Goal: Task Accomplishment & Management: Manage account settings

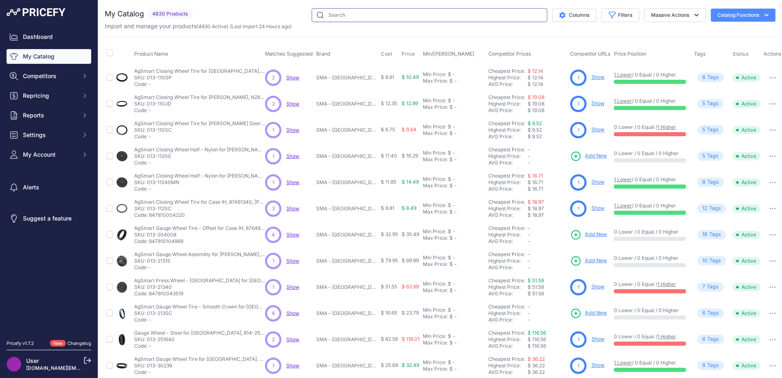
click at [372, 16] on input "text" at bounding box center [430, 15] width 236 height 14
type input "draper belt"
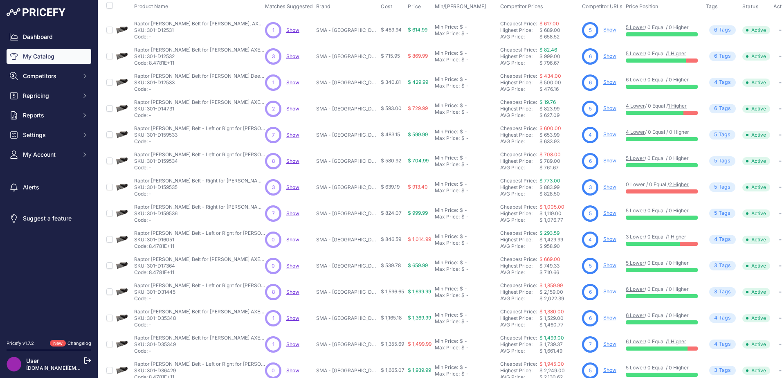
scroll to position [119, 0]
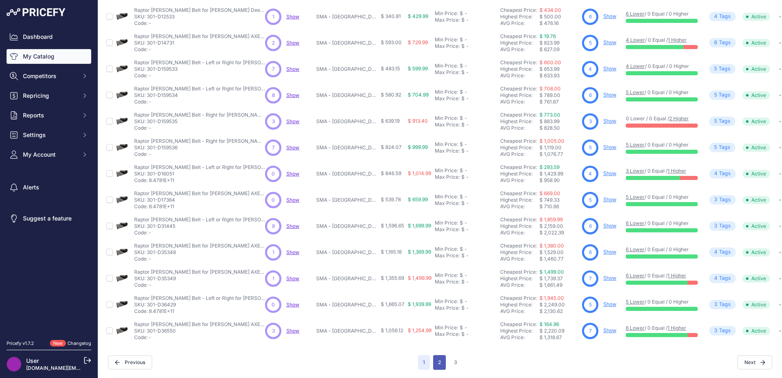
click at [437, 358] on button "2" at bounding box center [439, 362] width 13 height 15
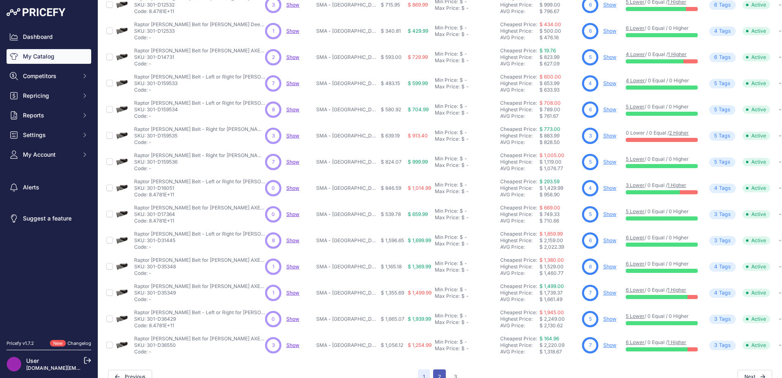
scroll to position [140, 0]
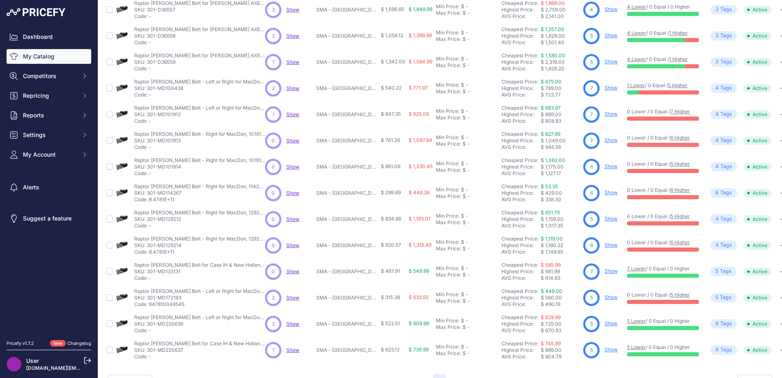
scroll to position [119, 0]
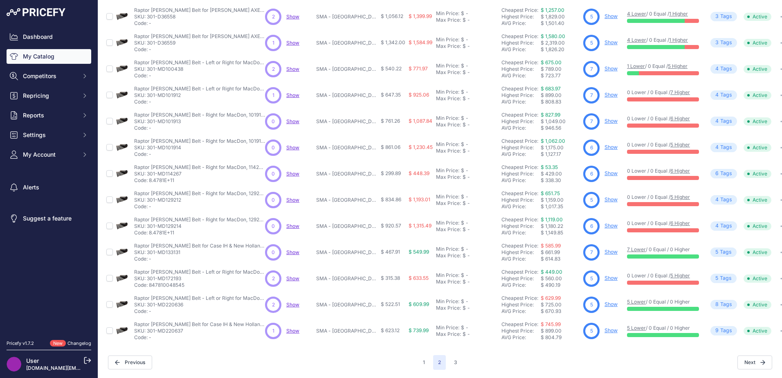
click at [605, 170] on link "Show" at bounding box center [611, 173] width 13 height 6
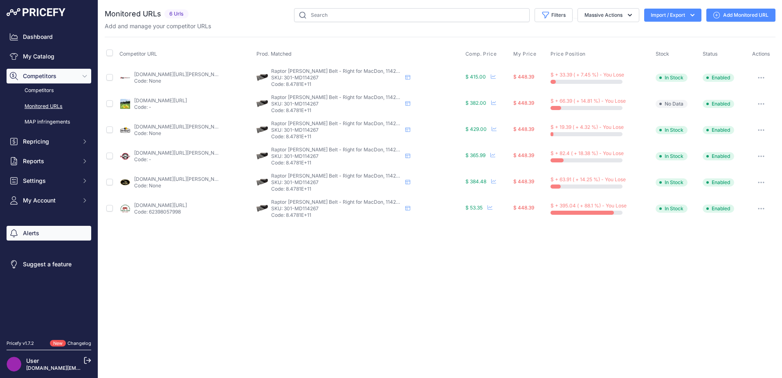
click at [66, 237] on link "Alerts" at bounding box center [49, 233] width 85 height 15
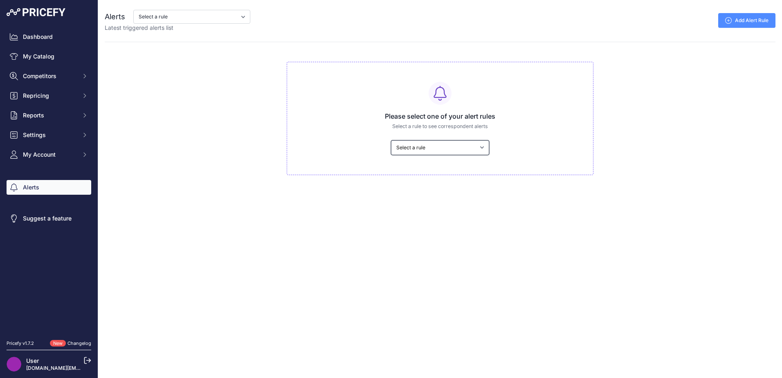
click at [452, 146] on select "Select a rule My competitors are 5% cheaper than me Out of Stock Alert" at bounding box center [440, 147] width 98 height 15
click at [211, 96] on div "Alerts Select a rule My competitors are 5% cheaper than me Out of Stock Alert L…" at bounding box center [440, 87] width 684 height 175
click at [65, 36] on link "Dashboard" at bounding box center [49, 36] width 85 height 15
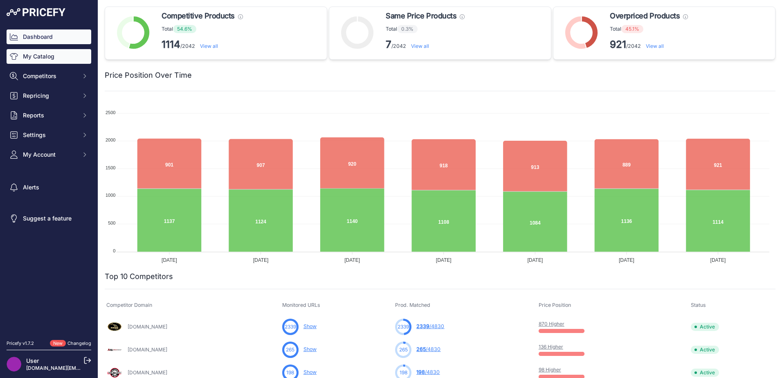
click at [66, 59] on link "My Catalog" at bounding box center [49, 56] width 85 height 15
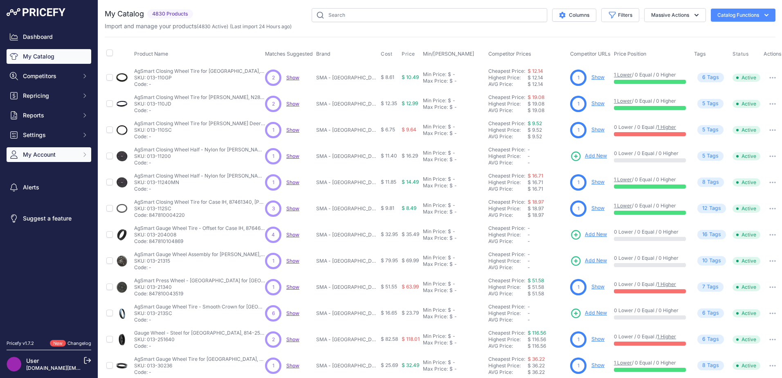
click at [85, 152] on icon "Sidebar" at bounding box center [84, 154] width 7 height 7
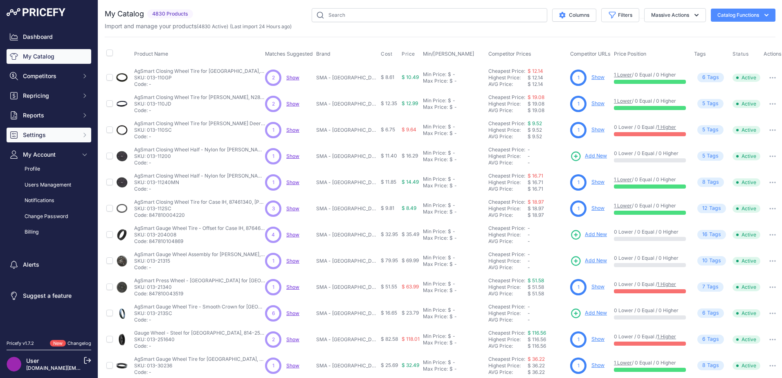
click at [76, 135] on button "Settings" at bounding box center [49, 135] width 85 height 15
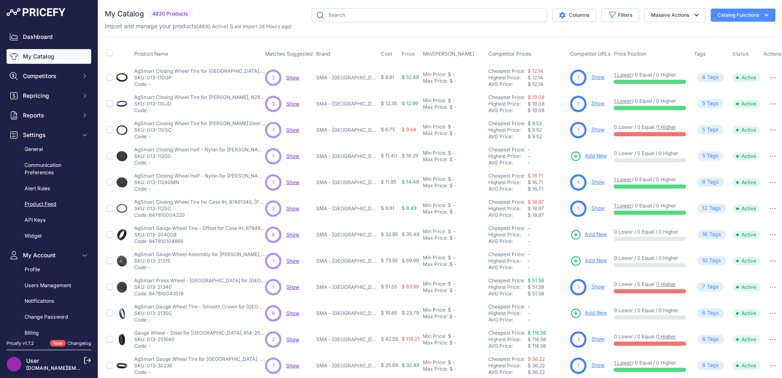
click at [52, 204] on link "Product Feed" at bounding box center [49, 204] width 85 height 14
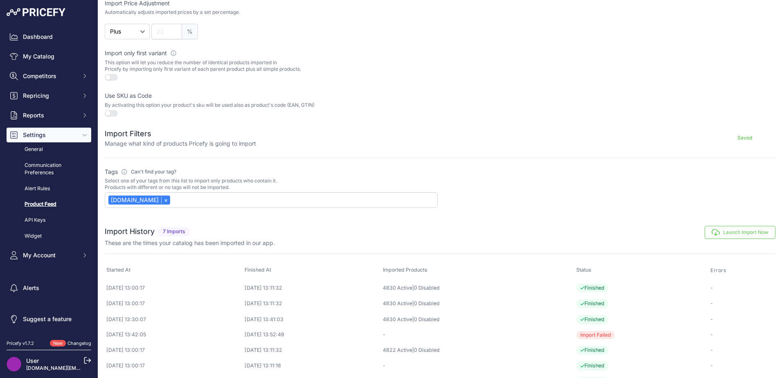
scroll to position [225, 0]
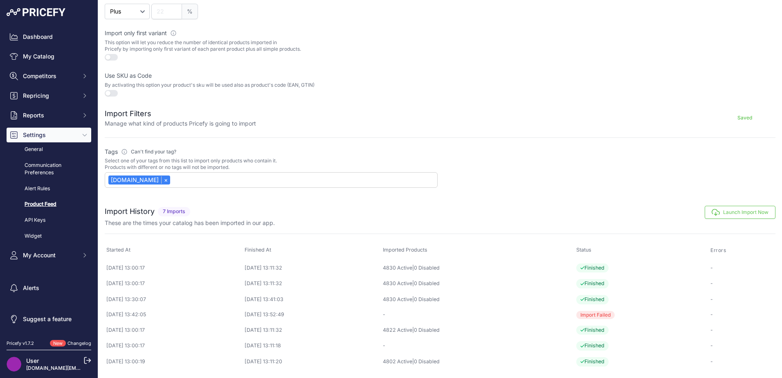
click at [752, 214] on button "Launch Import Now" at bounding box center [740, 212] width 71 height 13
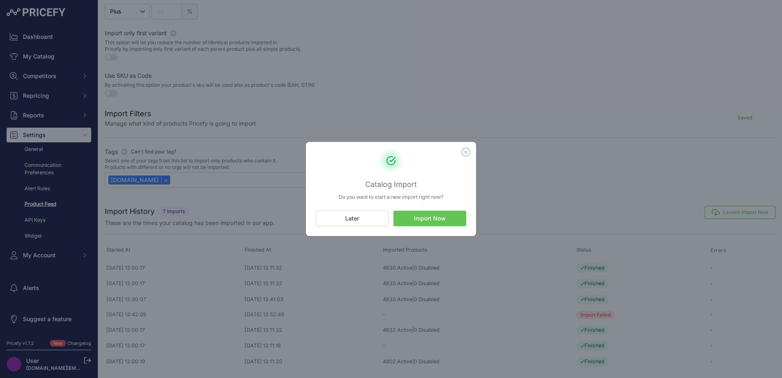
click at [453, 215] on button "Import Now" at bounding box center [430, 219] width 73 height 16
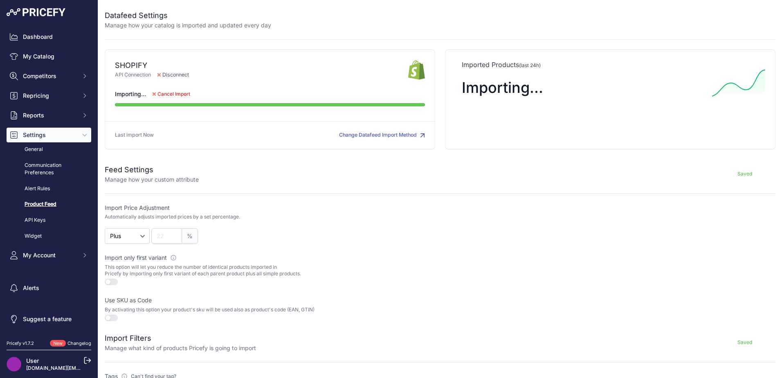
click at [585, 213] on div at bounding box center [609, 224] width 333 height 40
click at [36, 42] on link "Dashboard" at bounding box center [49, 36] width 85 height 15
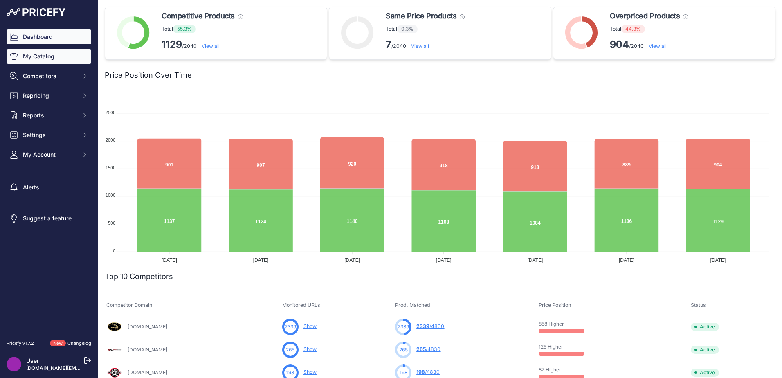
click at [56, 61] on link "My Catalog" at bounding box center [49, 56] width 85 height 15
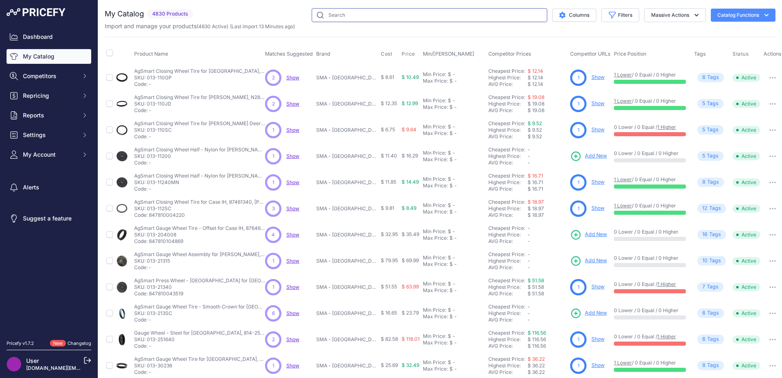
click at [366, 10] on input "text" at bounding box center [430, 15] width 236 height 14
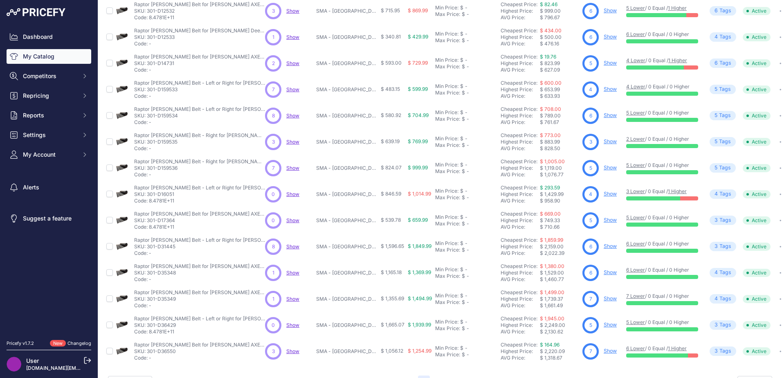
scroll to position [119, 0]
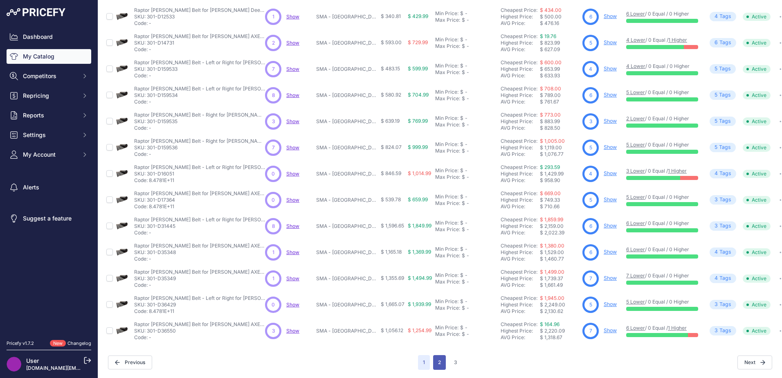
click at [435, 357] on button "2" at bounding box center [439, 362] width 13 height 15
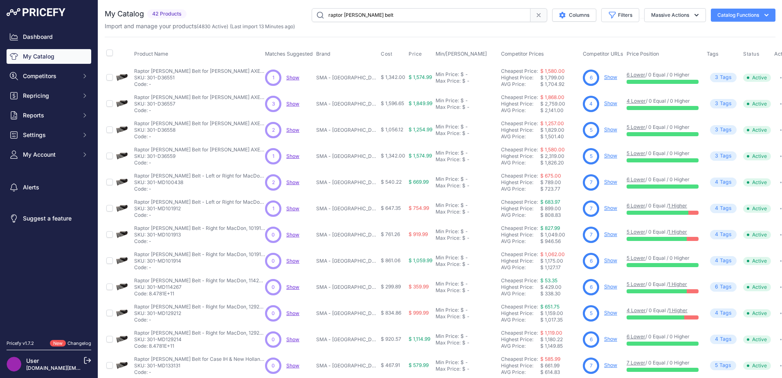
scroll to position [119, 0]
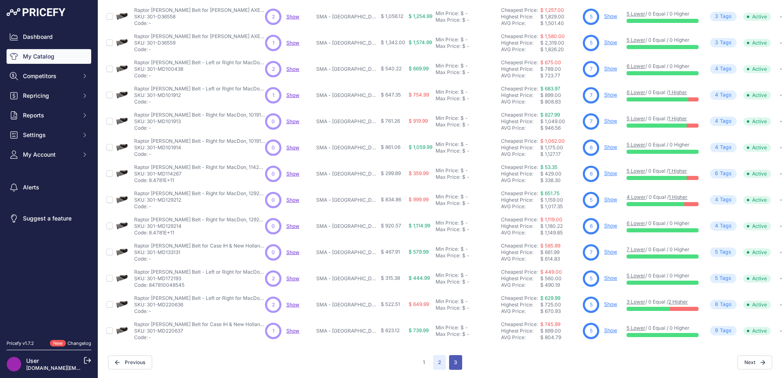
click at [455, 357] on button "3" at bounding box center [455, 362] width 13 height 15
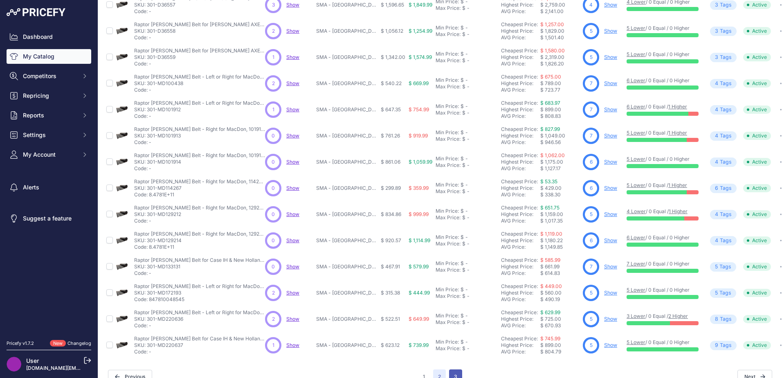
scroll to position [140, 0]
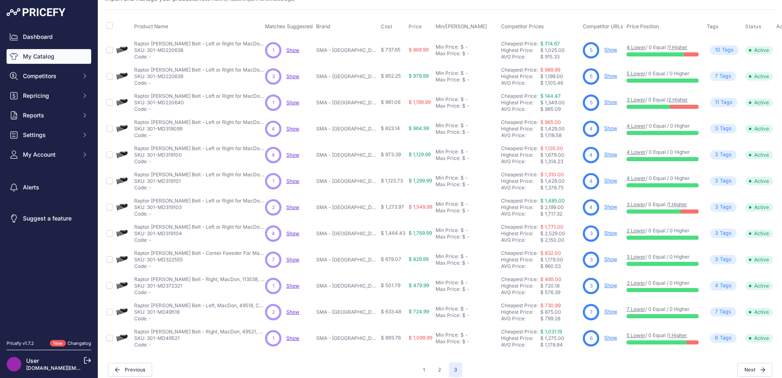
scroll to position [41, 0]
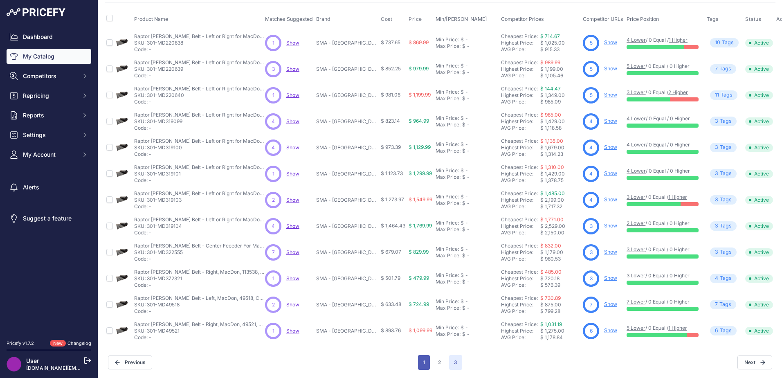
click at [418, 355] on button "1" at bounding box center [424, 362] width 12 height 15
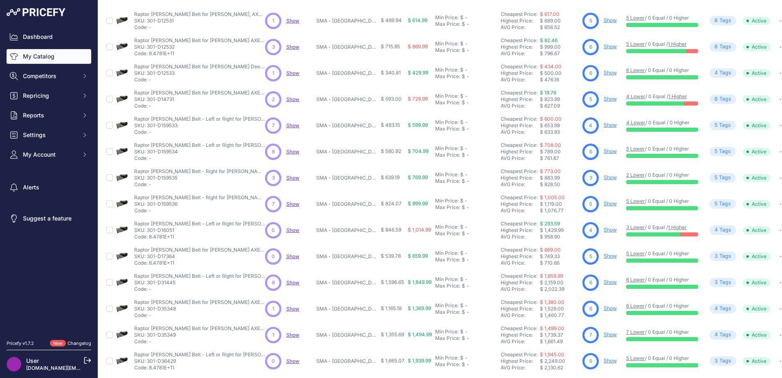
scroll to position [119, 0]
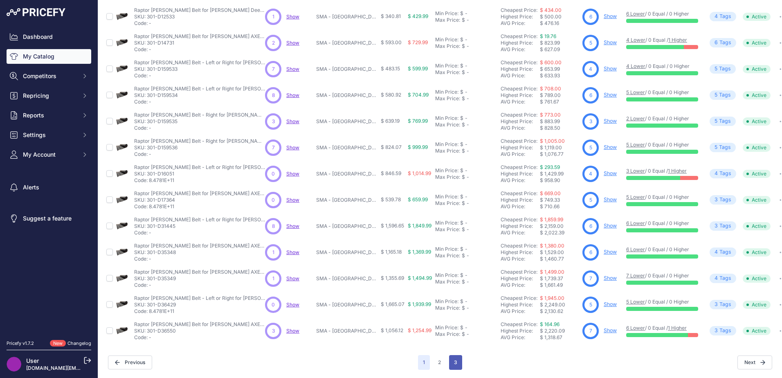
click at [449, 355] on button "3" at bounding box center [455, 362] width 13 height 15
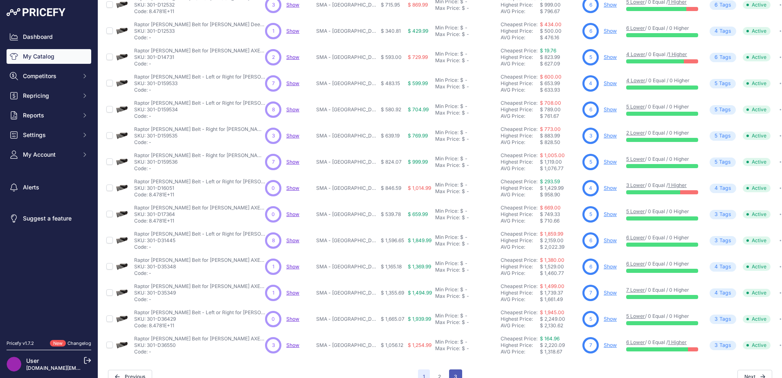
scroll to position [140, 0]
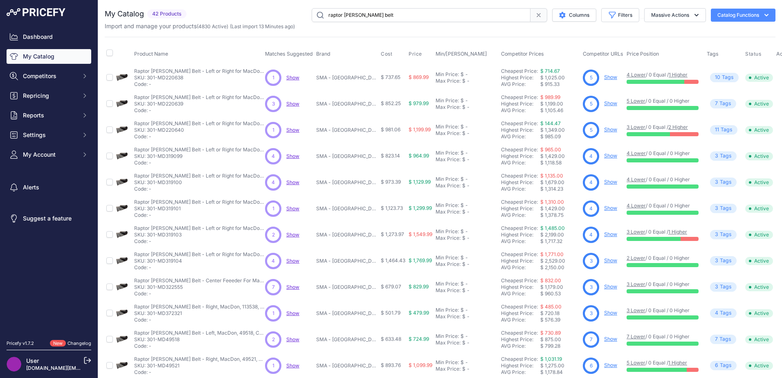
drag, startPoint x: 364, startPoint y: 15, endPoint x: 56, endPoint y: 4, distance: 307.8
click at [56, 4] on div "Dashboard My Catalog Competitors Competitors Monitored URLs MAP infringements R…" at bounding box center [391, 189] width 782 height 378
type input "rotary cutter blade"
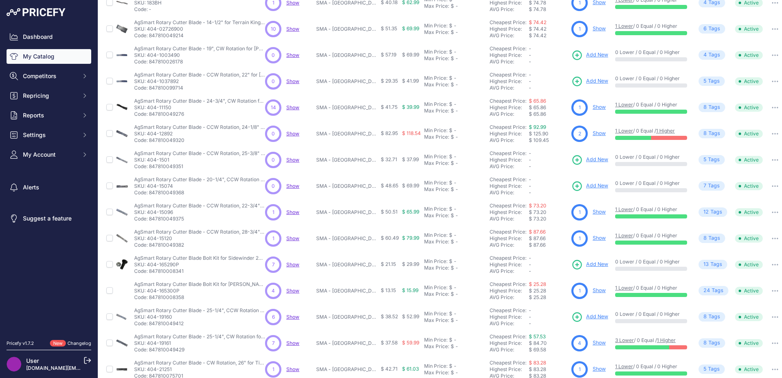
scroll to position [119, 0]
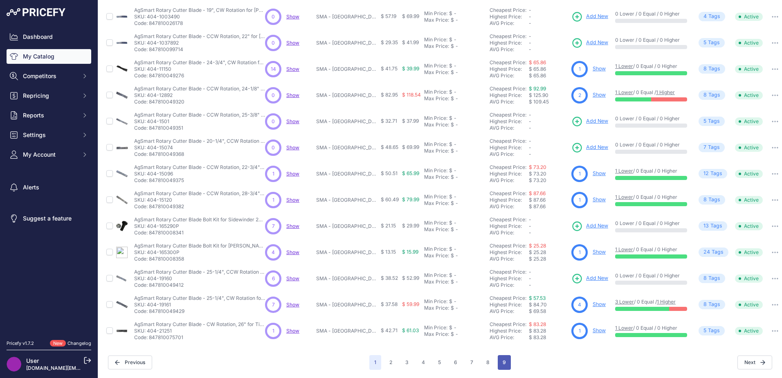
click at [504, 355] on button "9" at bounding box center [504, 362] width 13 height 15
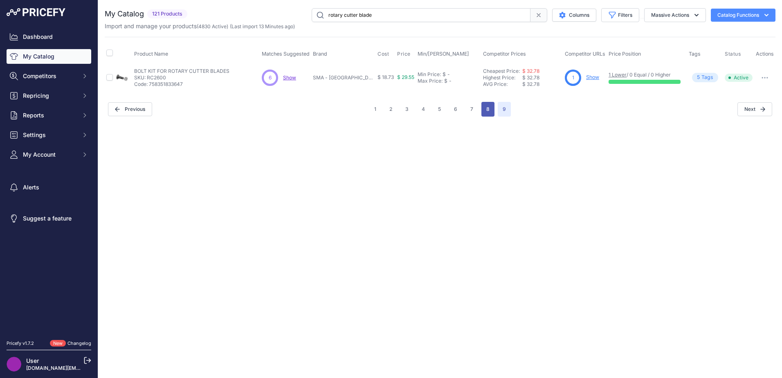
click at [490, 110] on button "8" at bounding box center [487, 109] width 13 height 15
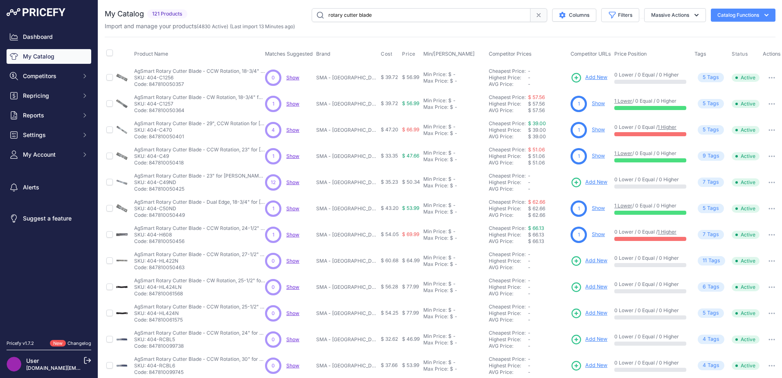
click at [590, 76] on span "Add New" at bounding box center [596, 78] width 22 height 8
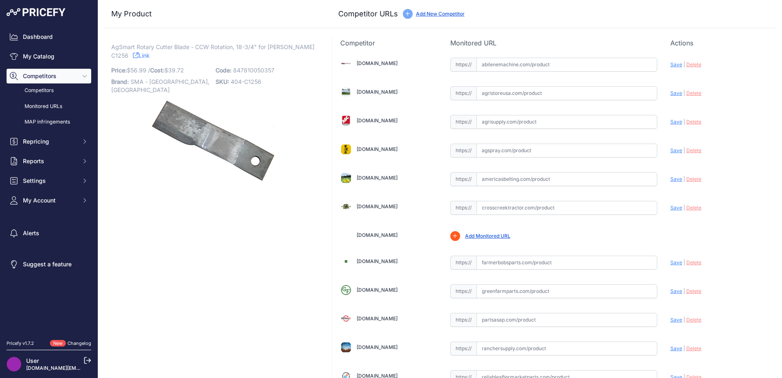
click at [301, 47] on span "AgSmart Rotary Cutter Blade - CCW Rotation, 18-3/4" for [PERSON_NAME] C1256" at bounding box center [212, 51] width 203 height 19
copy p "C1256"
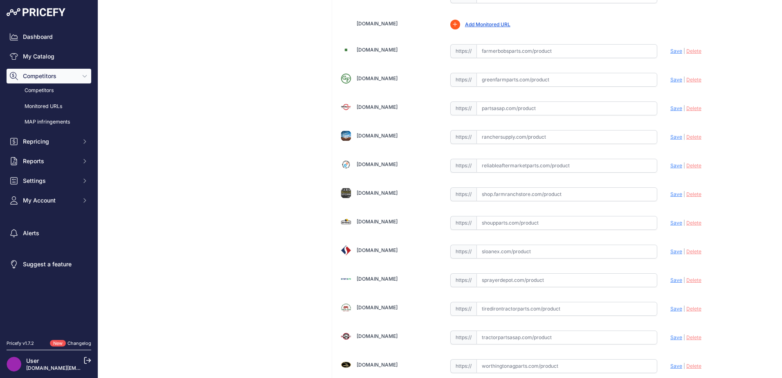
scroll to position [268, 0]
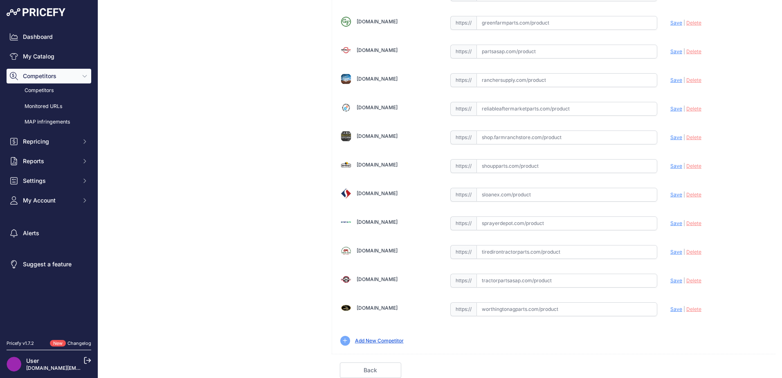
click at [492, 286] on input "text" at bounding box center [567, 281] width 181 height 14
paste input "[URL][DOMAIN_NAME][PERSON_NAME]"
click at [672, 281] on span "Save" at bounding box center [676, 280] width 12 height 6
type input "https://www.tractorpartsasap.com/rotary-cutter-blade-ccw-lift-new-hardee-c1256-…"
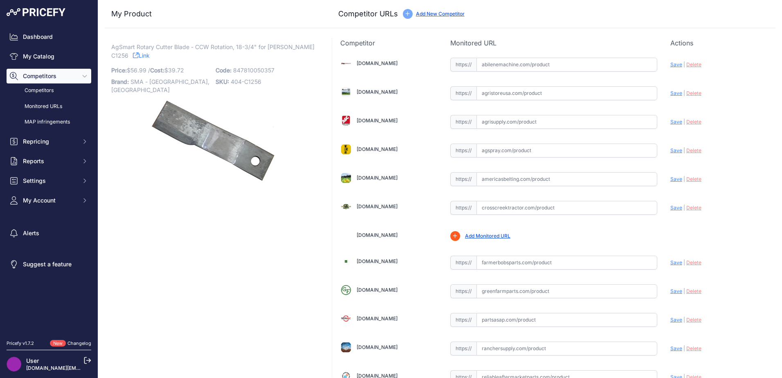
click at [448, 14] on link "Add New Competitor" at bounding box center [440, 14] width 49 height 6
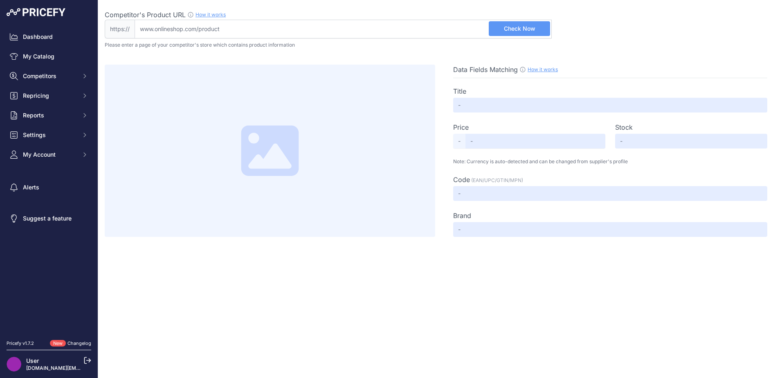
click at [247, 30] on input "Competitor's Product URL How it works In order to create your competitor's extr…" at bounding box center [343, 29] width 417 height 19
click at [355, 35] on input "Competitor's Product URL How it works In order to create your competitor's extr…" at bounding box center [343, 29] width 417 height 19
paste input "[URL][DOMAIN_NAME]"
type input "[DOMAIN_NAME][URL]"
click at [533, 25] on span "Check Now" at bounding box center [519, 29] width 31 height 8
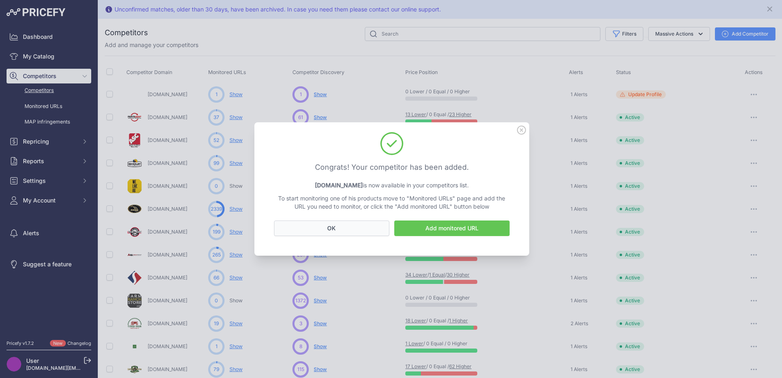
click at [311, 229] on button "OK" at bounding box center [331, 228] width 115 height 16
